Goal: Information Seeking & Learning: Find specific fact

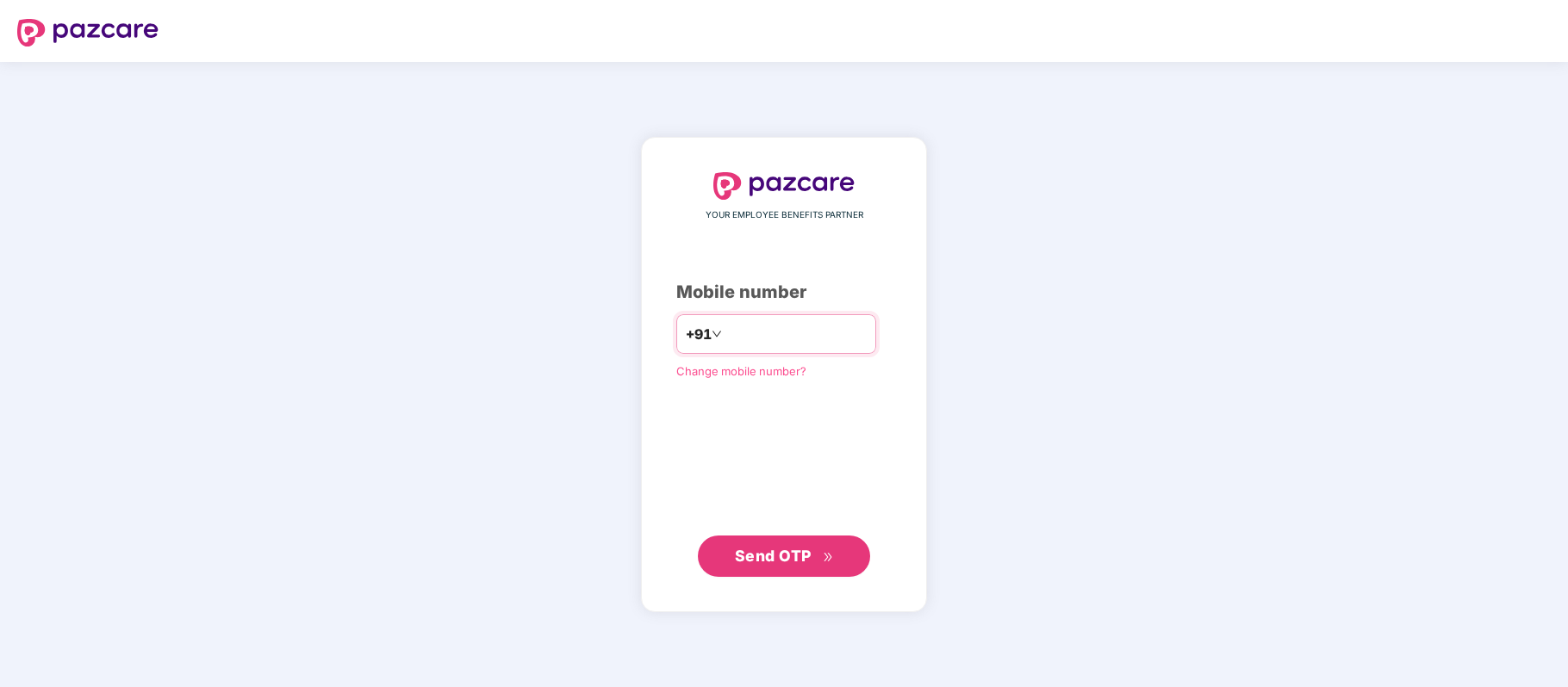
paste input "**********"
type input "**********"
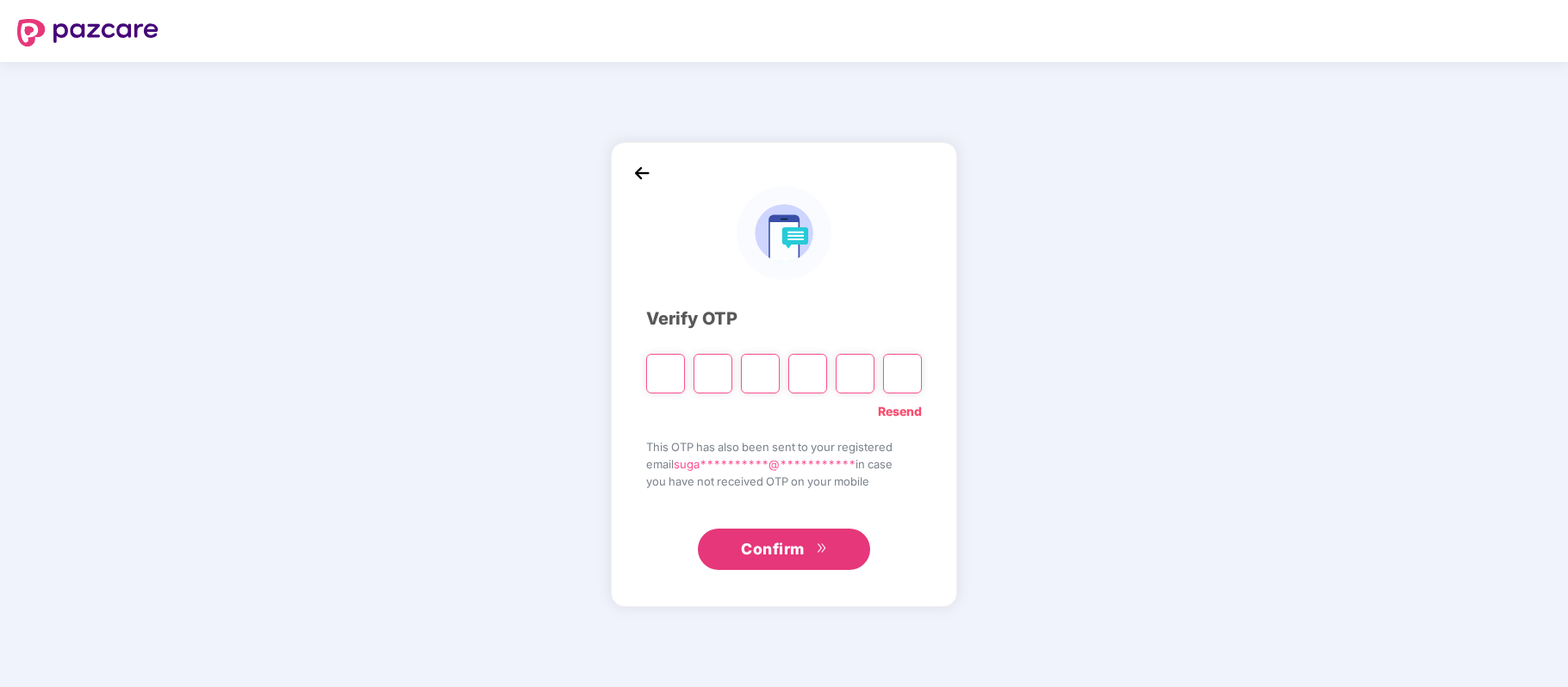
paste input "*"
type input "*"
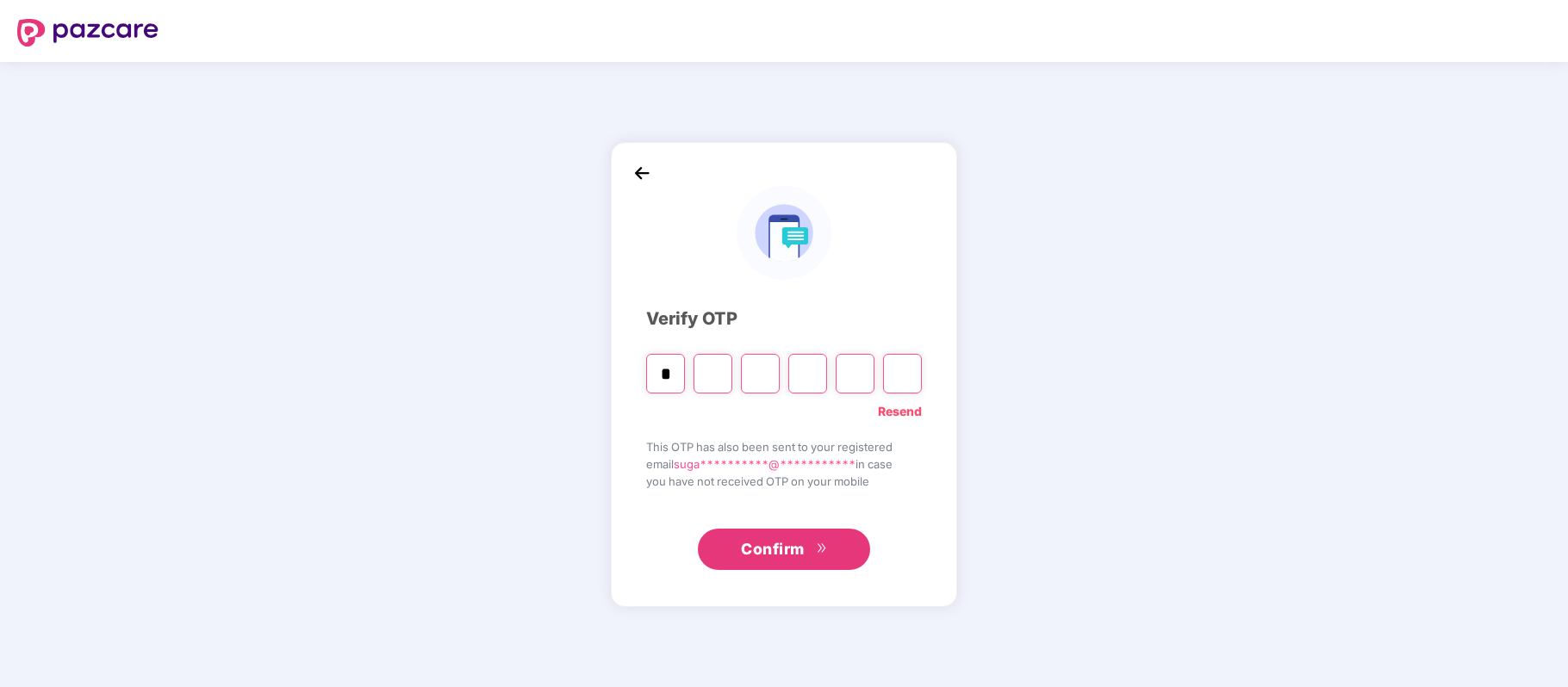
type input "*"
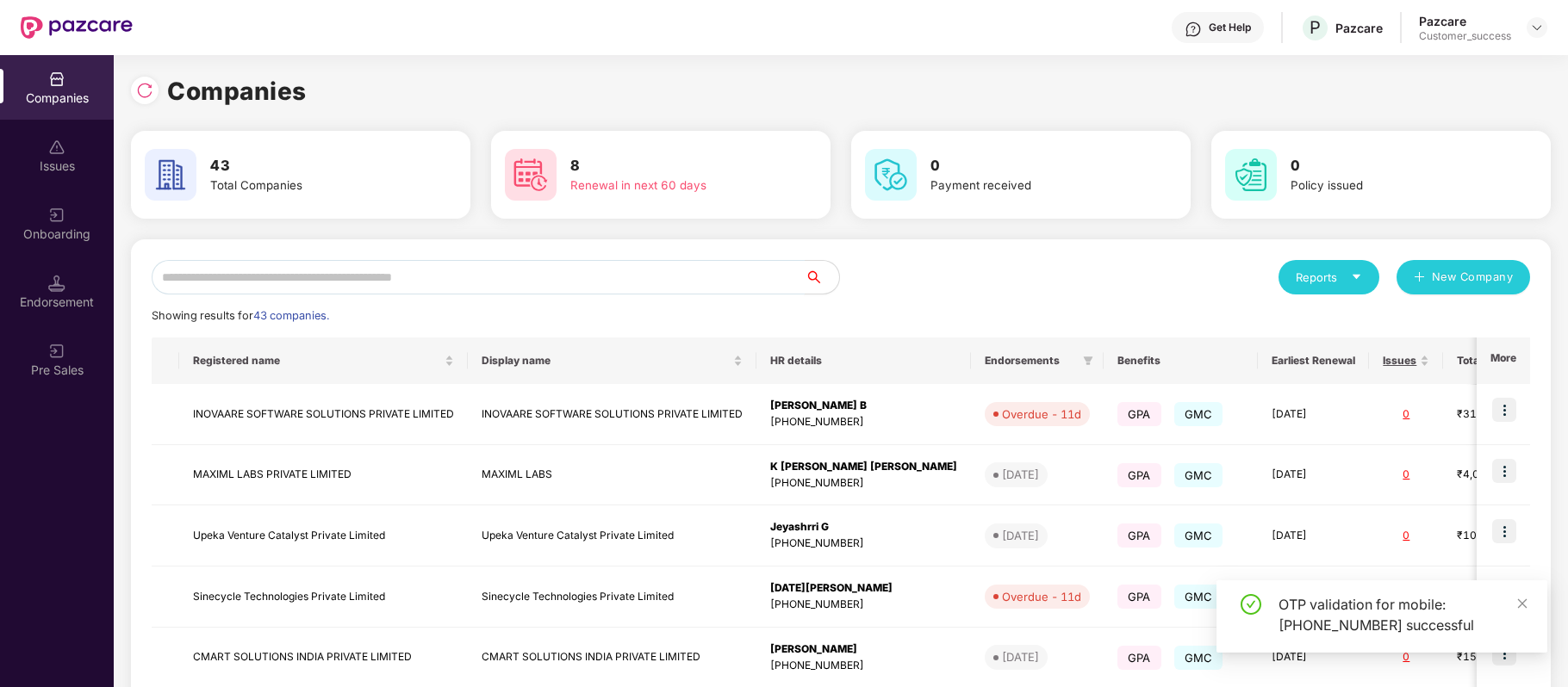
click at [293, 276] on input "text" at bounding box center [478, 278] width 653 height 35
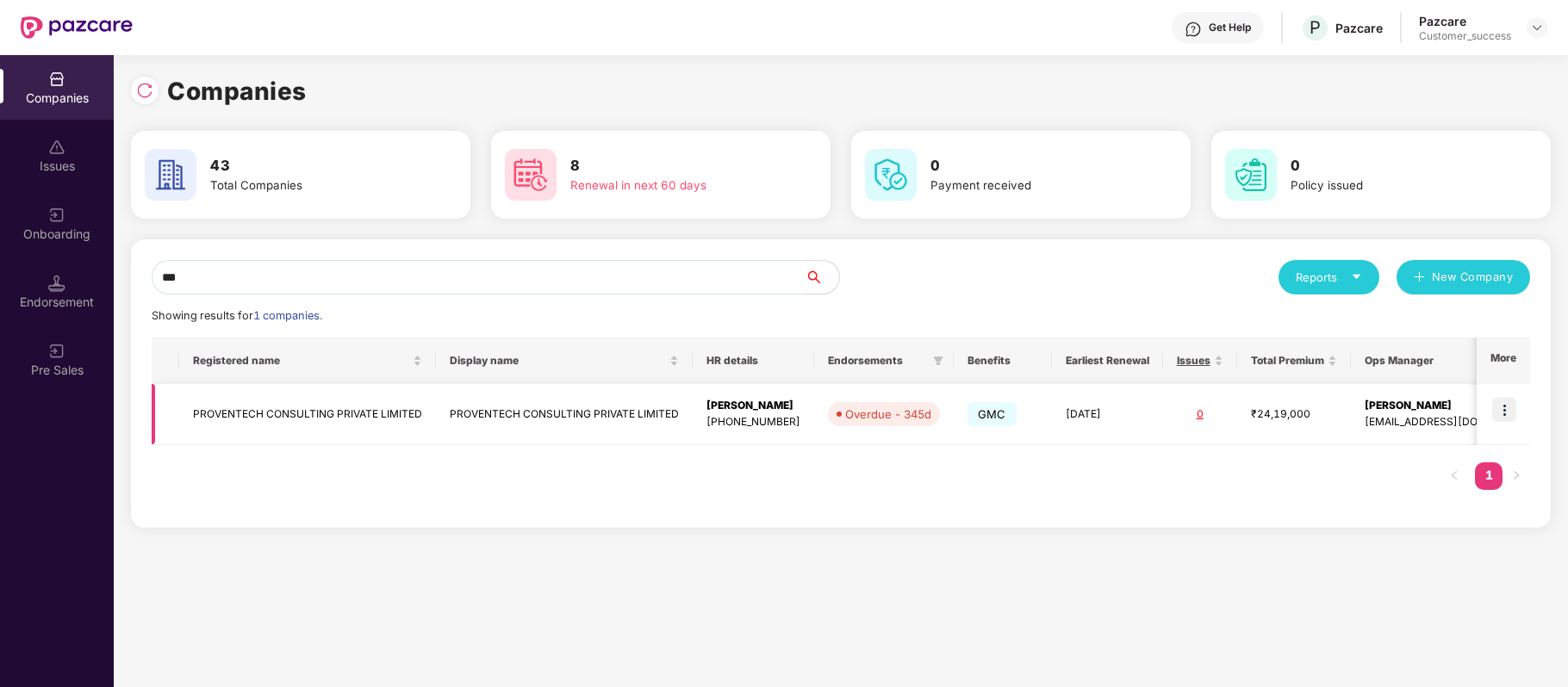
type input "***"
click at [321, 419] on td "PROVENTECH CONSULTING PRIVATE LIMITED" at bounding box center [307, 415] width 257 height 61
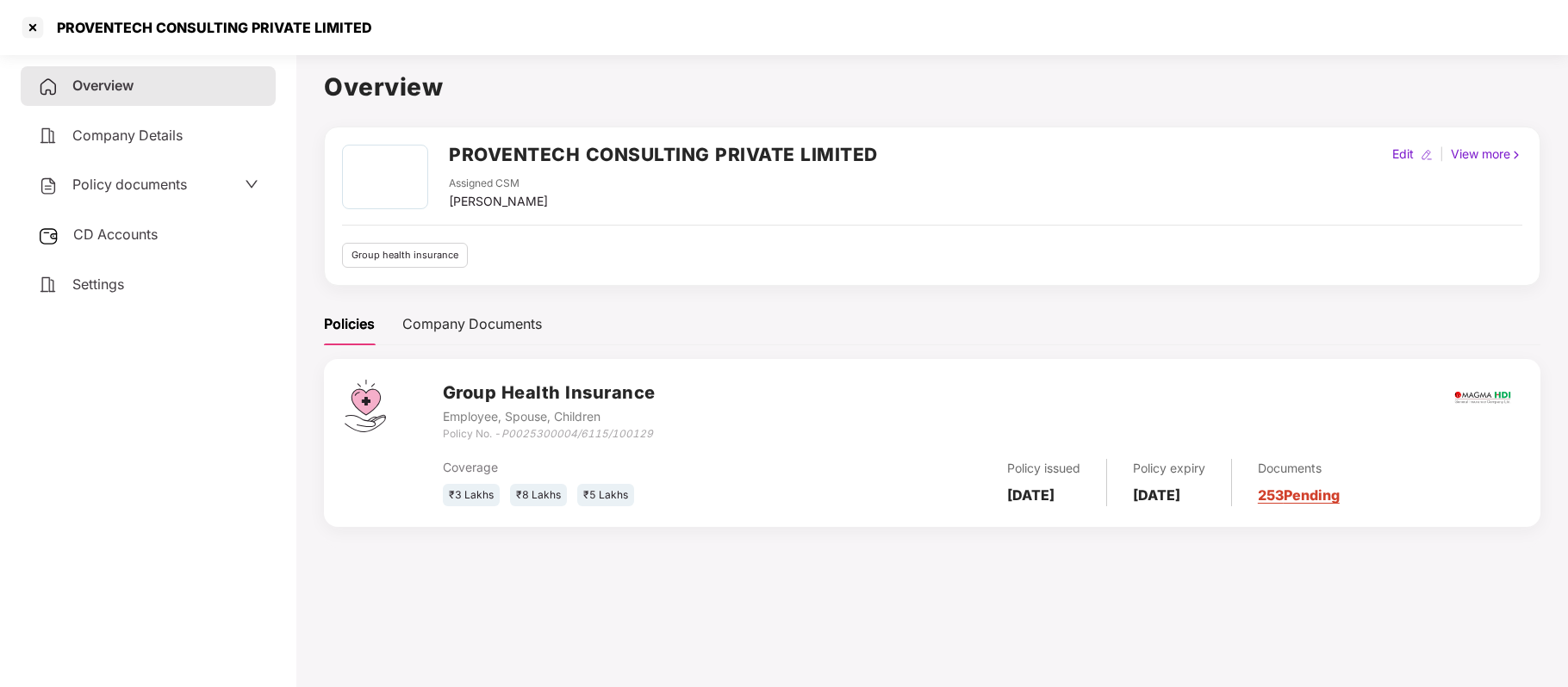
click at [138, 129] on span "Company Details" at bounding box center [127, 135] width 111 height 17
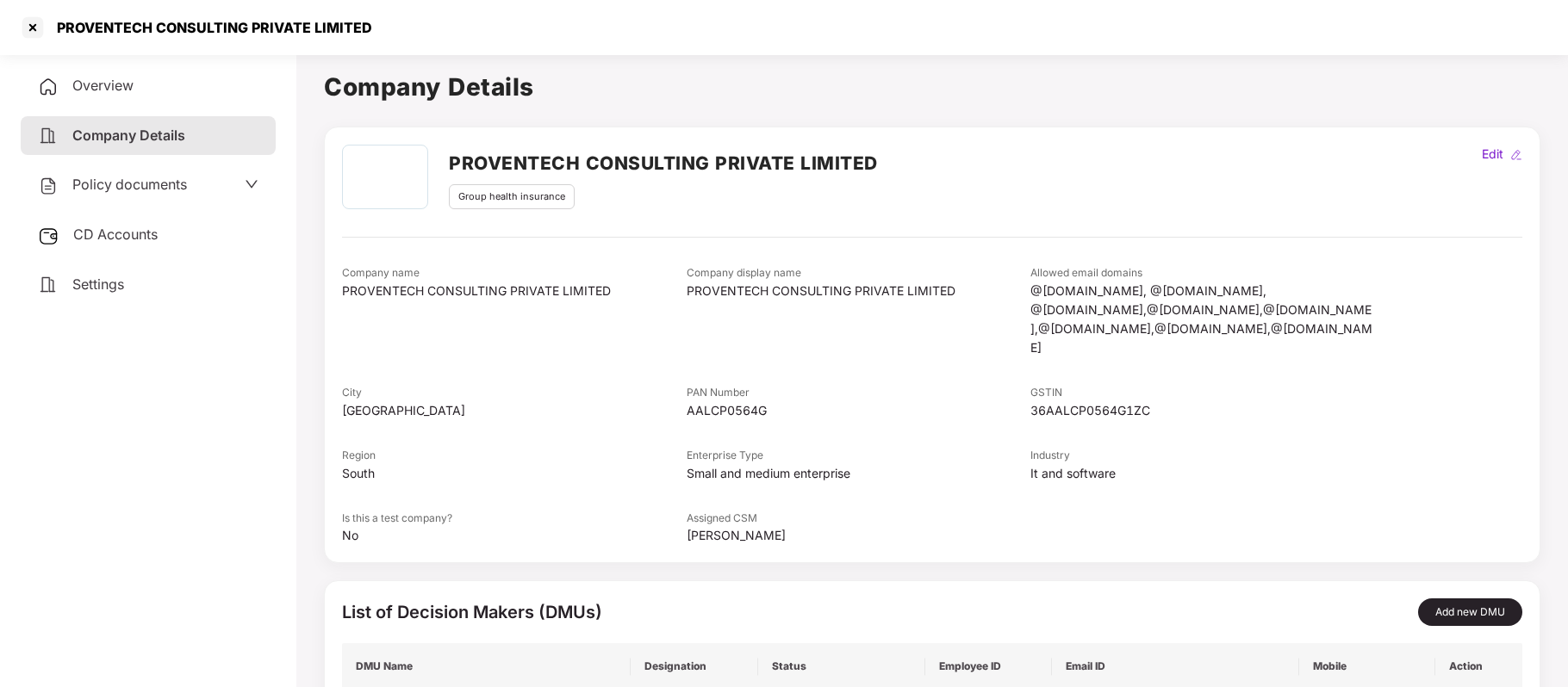
click at [96, 84] on span "Overview" at bounding box center [103, 86] width 62 height 17
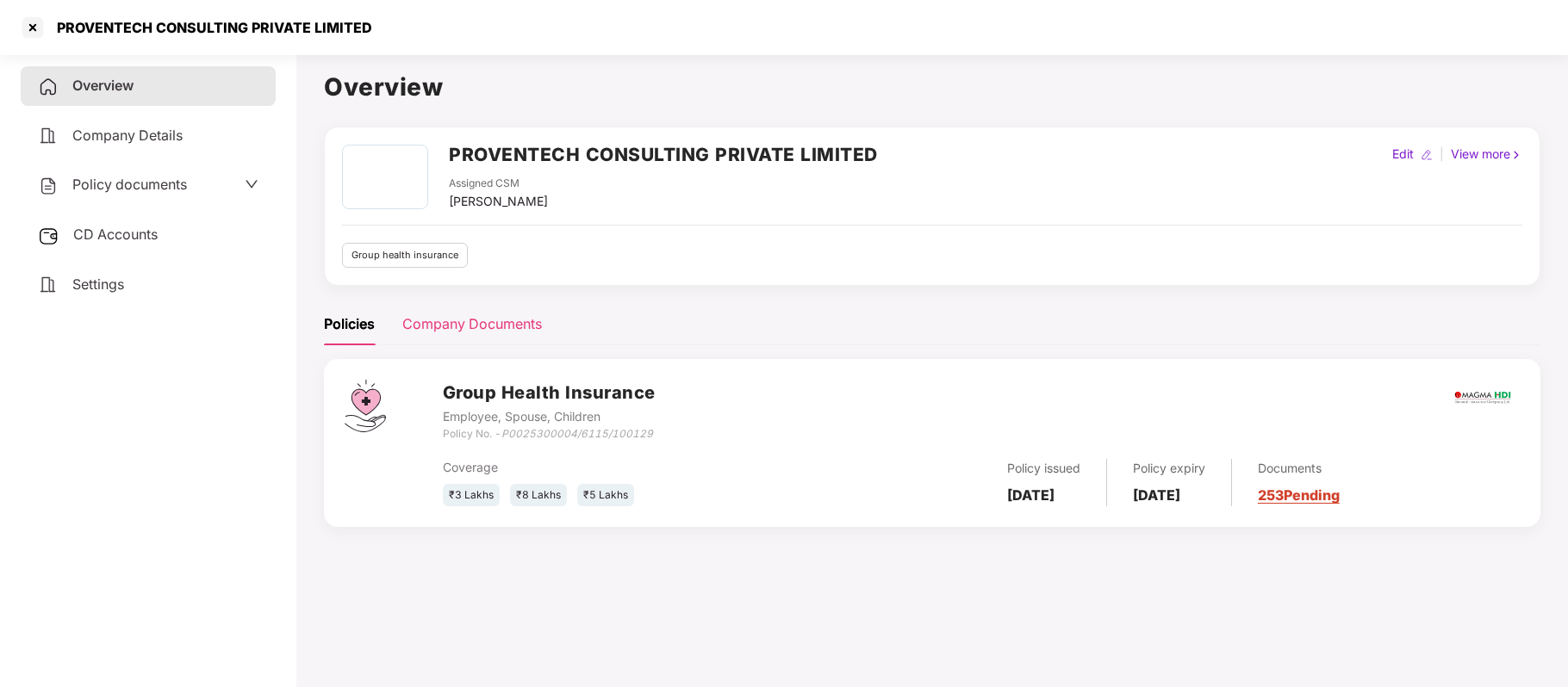
click at [474, 320] on div "Company Documents" at bounding box center [471, 324] width 139 height 21
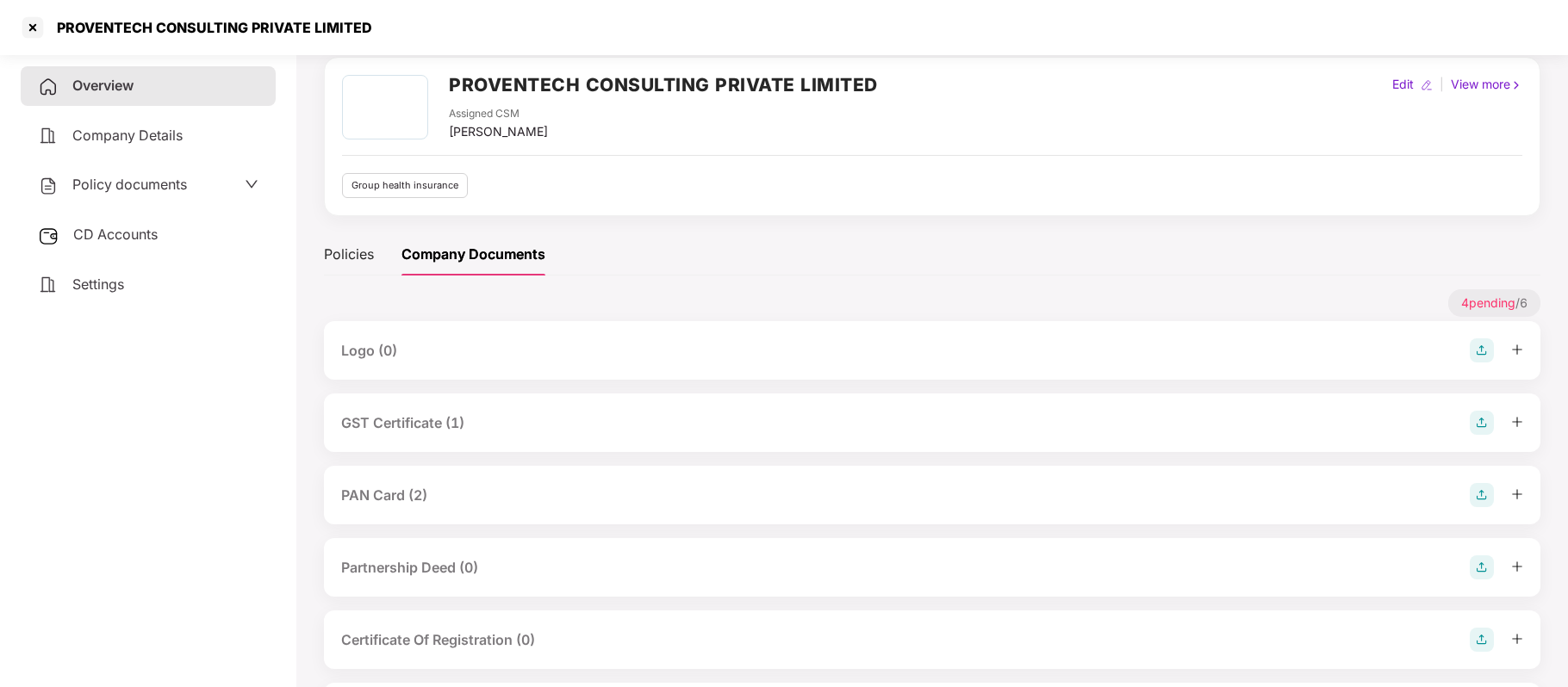
scroll to position [70, 0]
click at [431, 427] on div "GST Certificate (1)" at bounding box center [403, 422] width 123 height 21
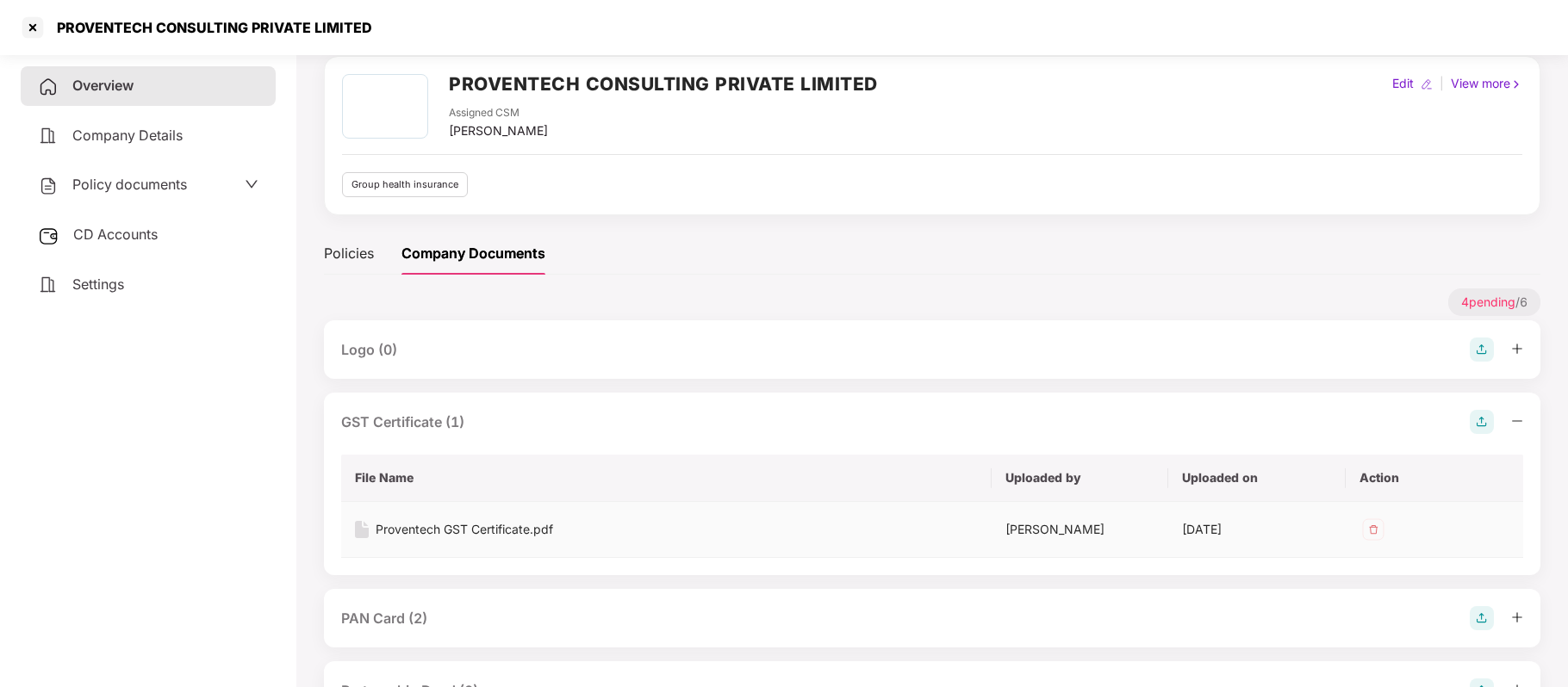
click at [480, 534] on div "Proventech GST Certificate.pdf" at bounding box center [464, 529] width 178 height 19
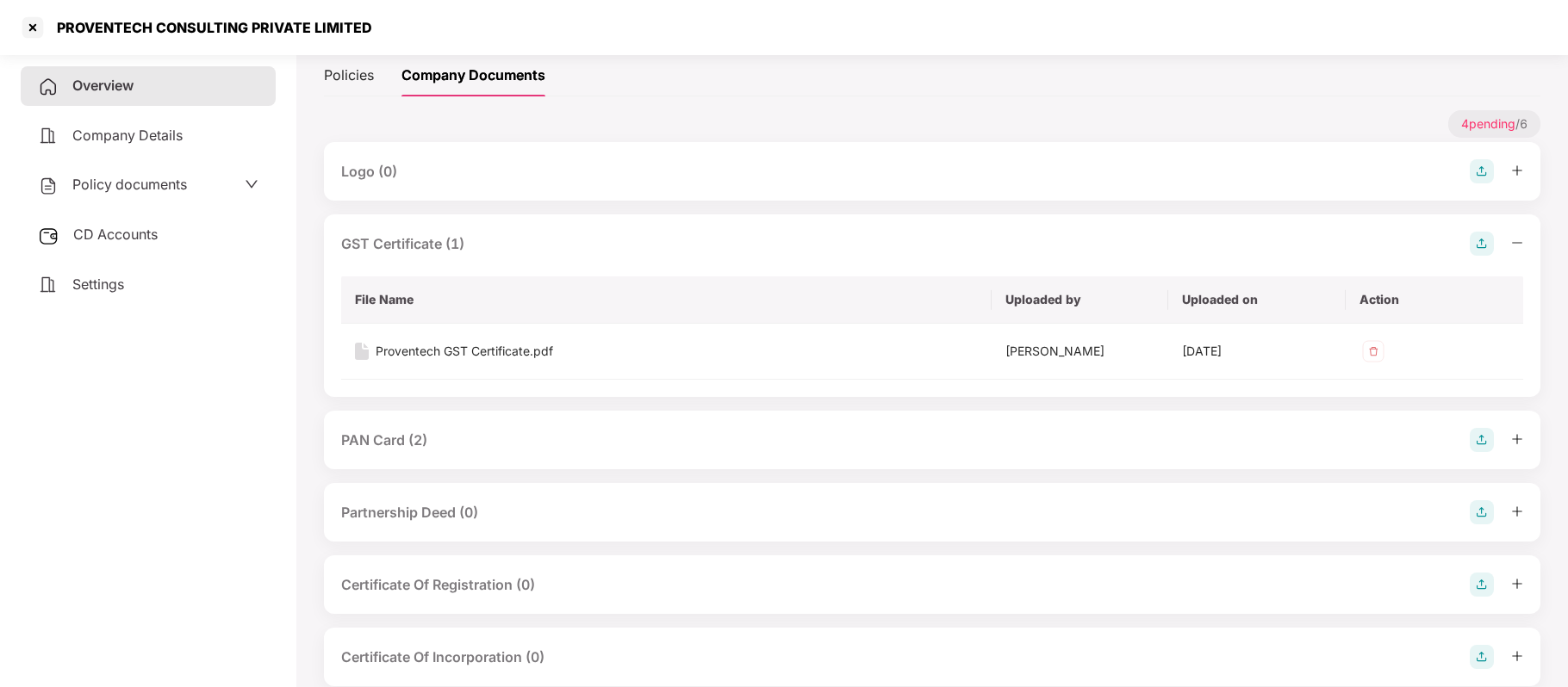
scroll to position [250, 0]
click at [425, 442] on div "PAN Card (2)" at bounding box center [385, 439] width 87 height 21
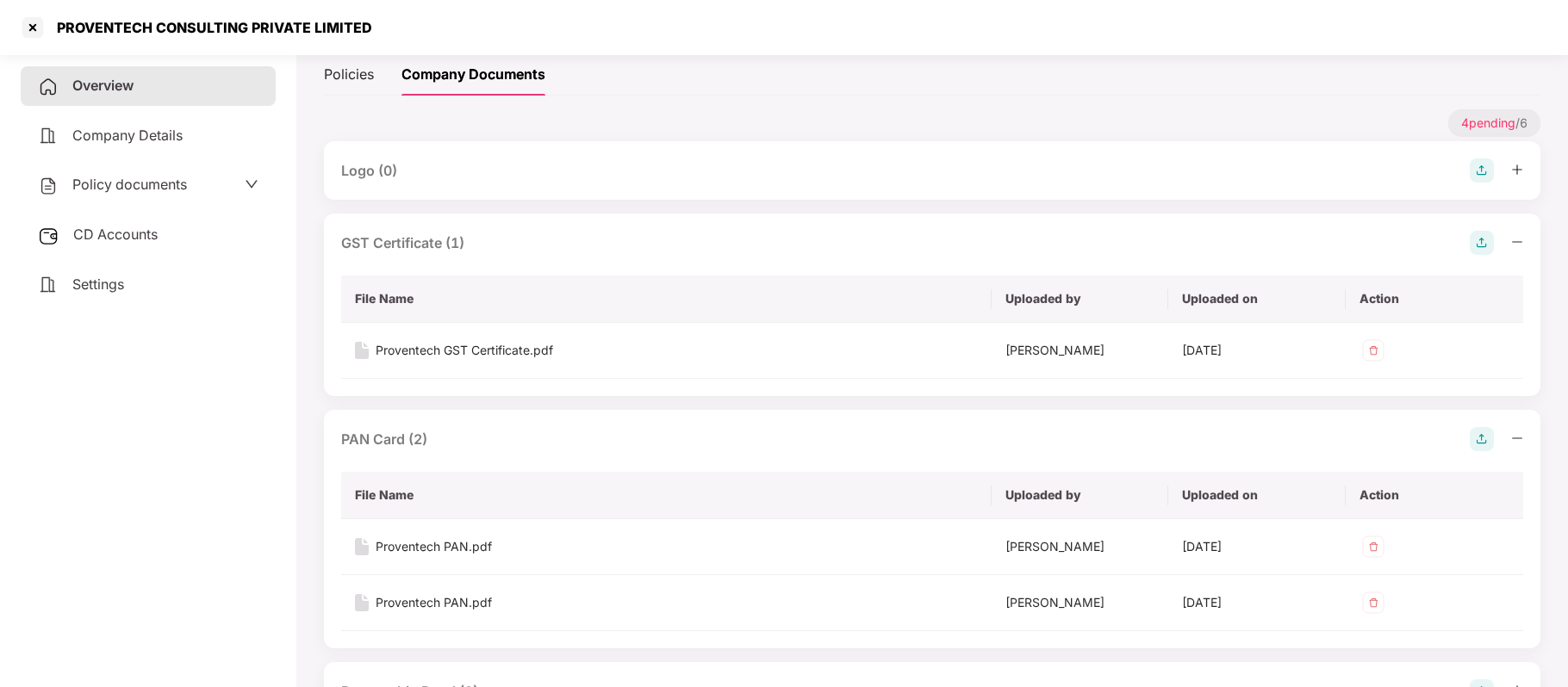
scroll to position [365, 0]
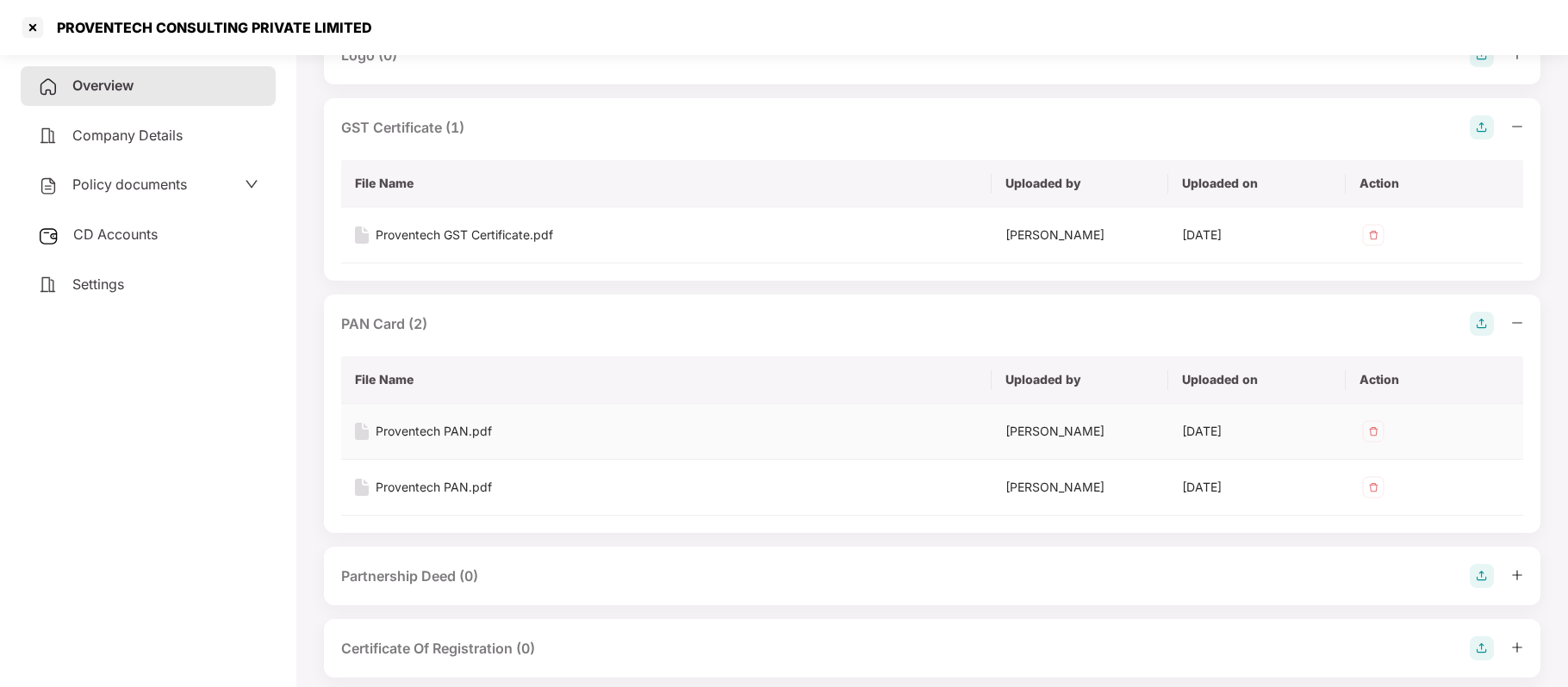
click at [442, 430] on div "Proventech PAN.pdf" at bounding box center [434, 431] width 116 height 19
